Goal: Task Accomplishment & Management: Manage account settings

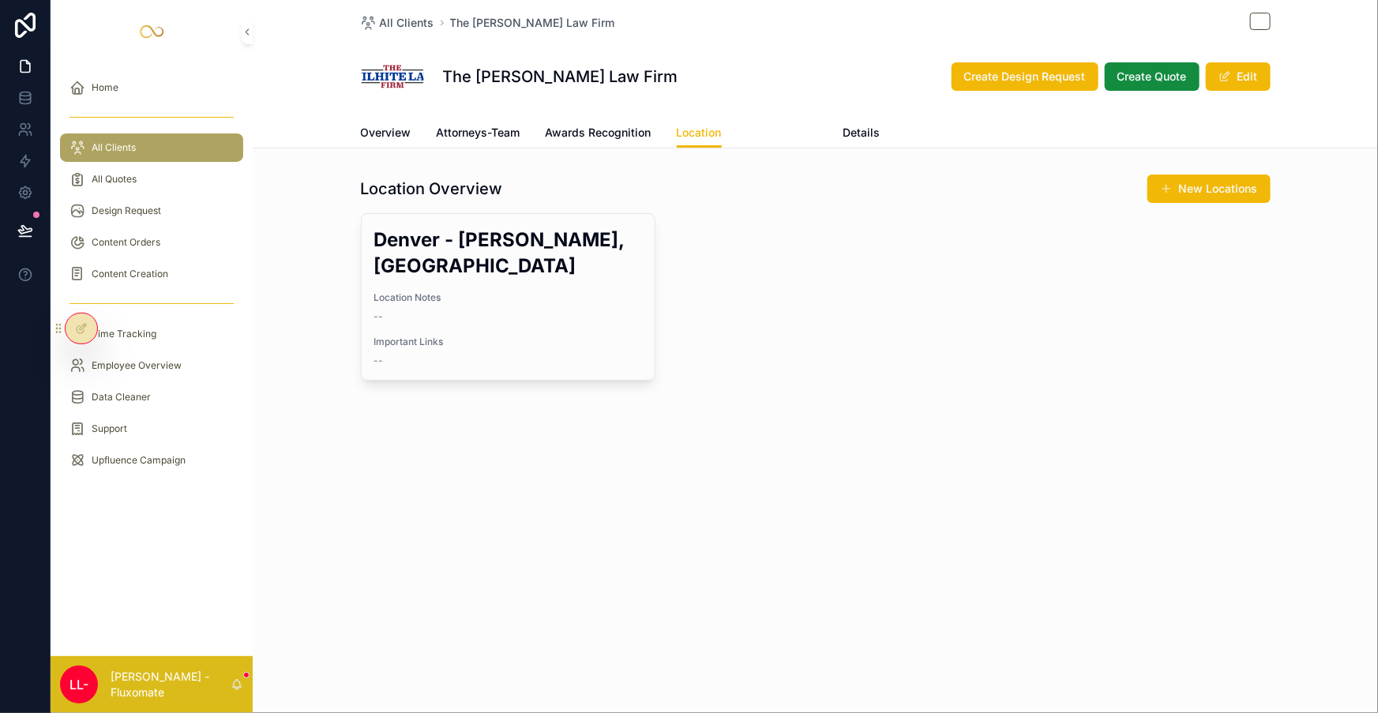
click at [747, 125] on span "Practice Area" at bounding box center [782, 133] width 71 height 16
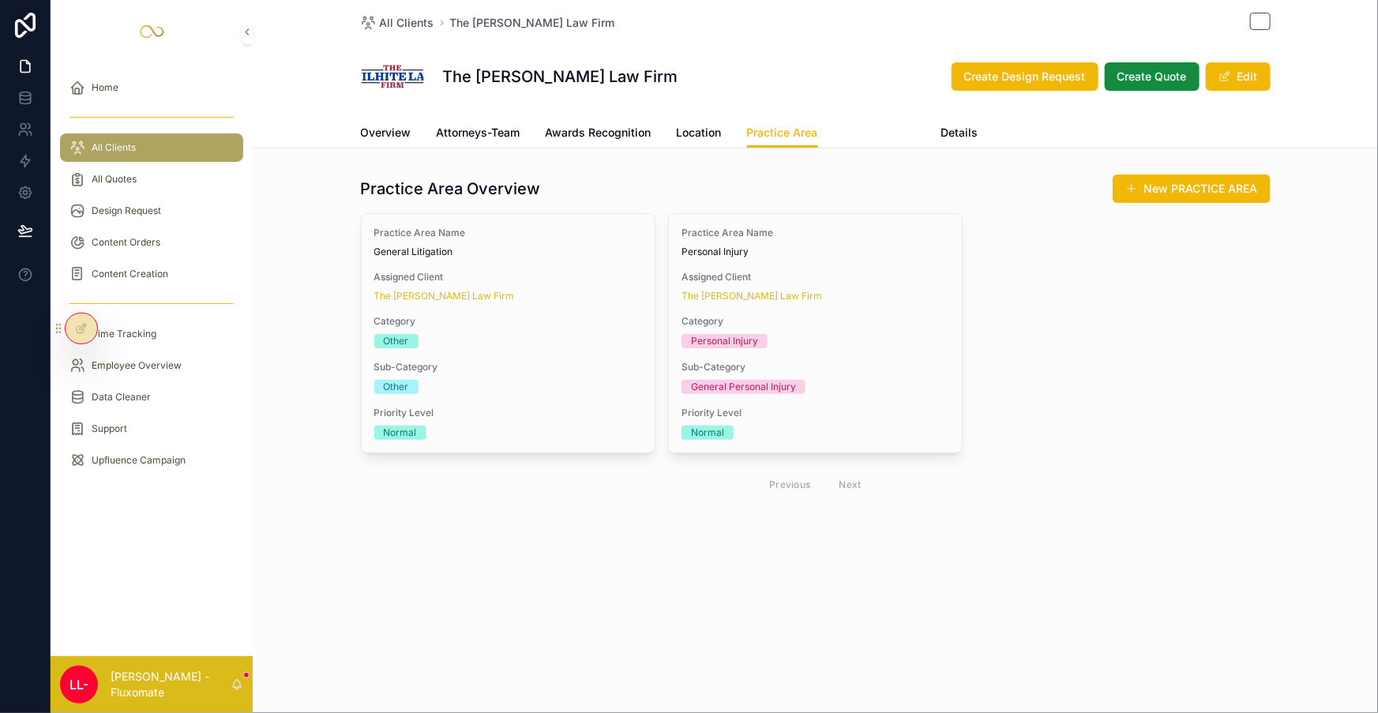
click at [876, 125] on span "Update Client" at bounding box center [879, 133] width 73 height 16
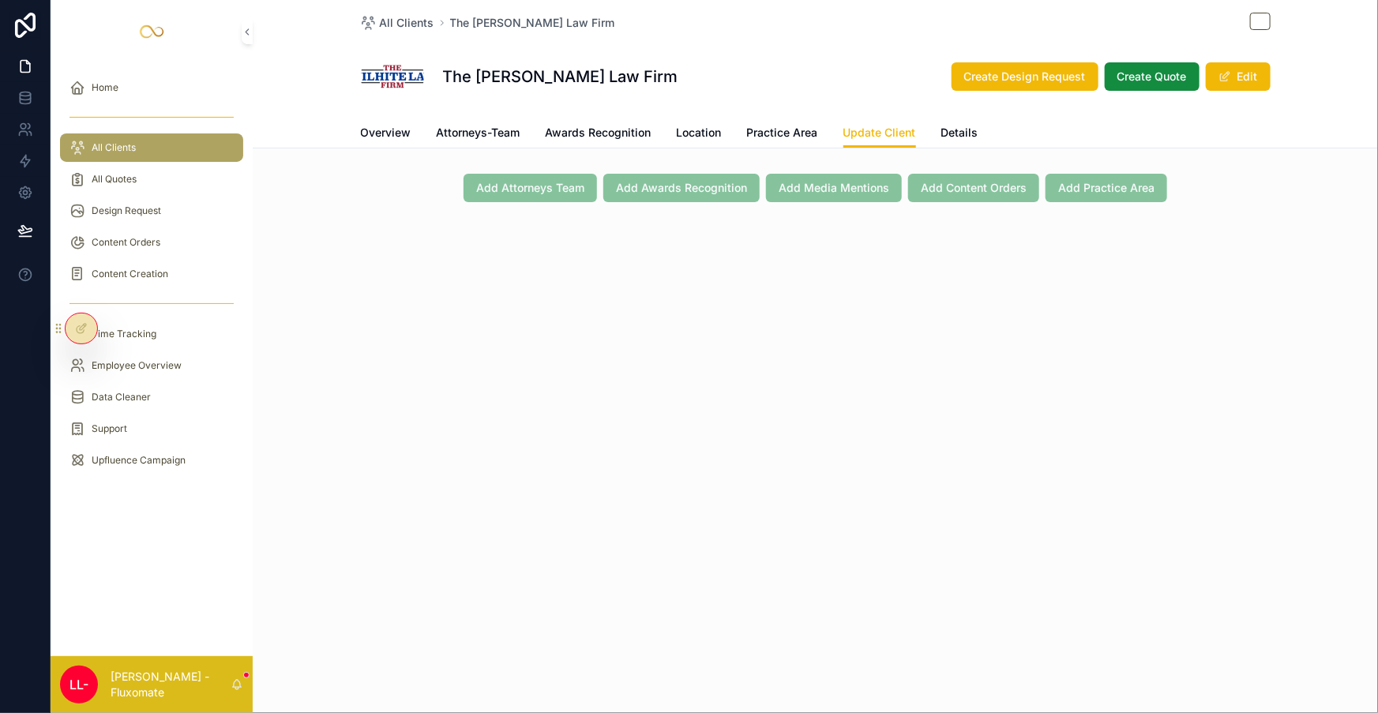
click at [592, 179] on span "Add Attorneys Team" at bounding box center [529, 187] width 133 height 16
click at [588, 179] on span "Add Attorneys Team" at bounding box center [529, 187] width 133 height 16
drag, startPoint x: 618, startPoint y: 164, endPoint x: 690, endPoint y: 165, distance: 71.9
click at [619, 179] on span "Add Awards Recognition" at bounding box center [681, 187] width 156 height 16
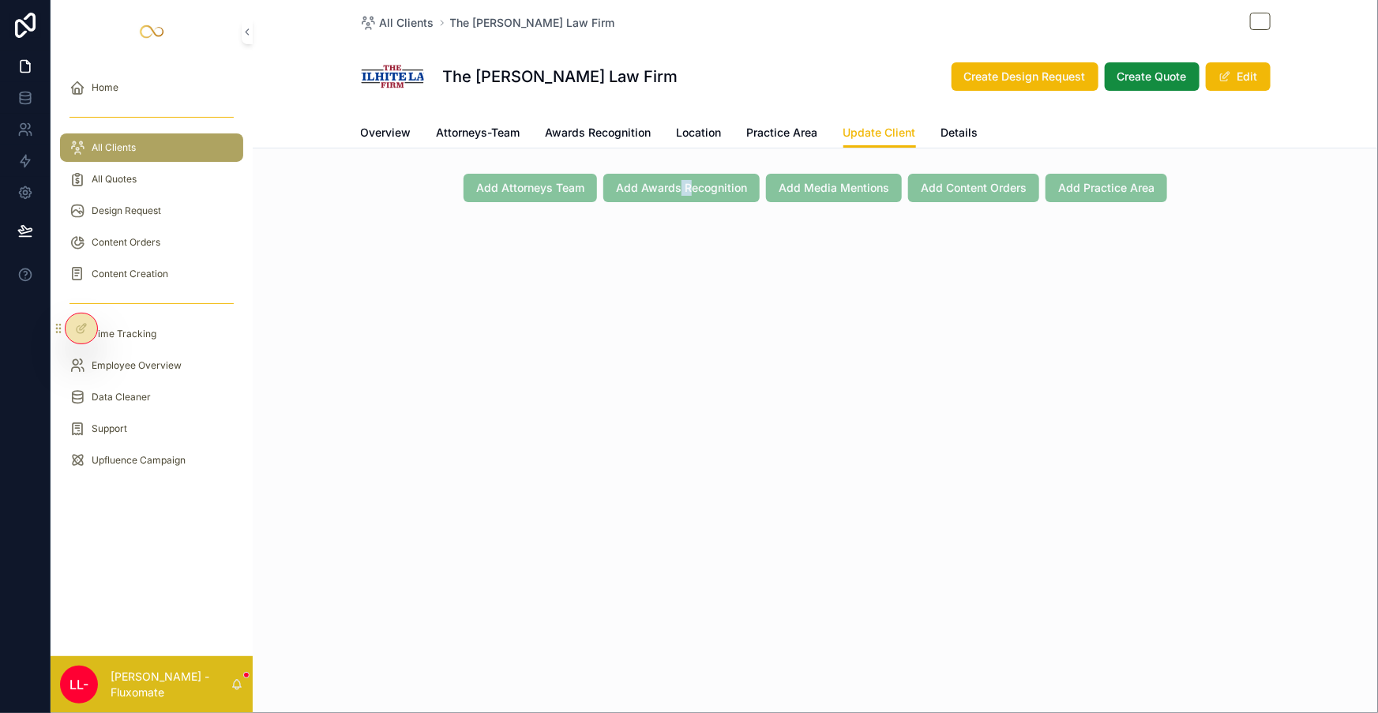
click at [690, 179] on span "Add Awards Recognition" at bounding box center [681, 187] width 156 height 16
click at [692, 179] on span "Add Awards Recognition" at bounding box center [681, 187] width 156 height 16
click at [772, 179] on span "Add Media Mentions" at bounding box center [834, 187] width 136 height 16
click at [784, 179] on span "Add Media Mentions" at bounding box center [834, 187] width 136 height 16
